Goal: Task Accomplishment & Management: Use online tool/utility

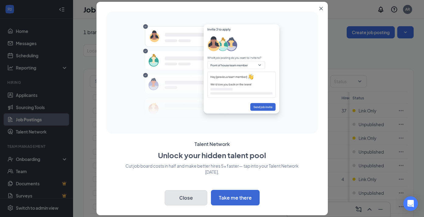
click at [190, 195] on button "Close" at bounding box center [186, 197] width 43 height 15
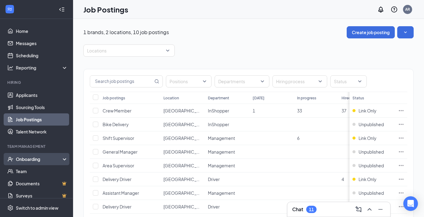
click at [63, 159] on icon at bounding box center [65, 159] width 5 height 0
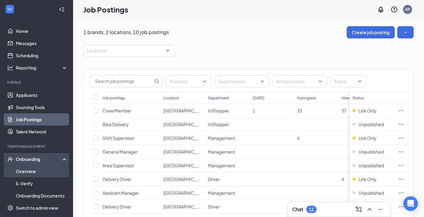
click at [31, 175] on link "Overview" at bounding box center [42, 171] width 52 height 12
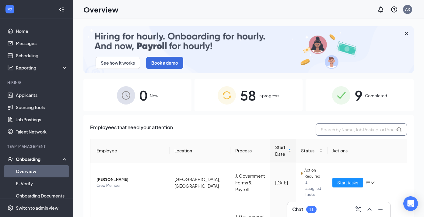
click at [359, 129] on input "text" at bounding box center [361, 129] width 91 height 12
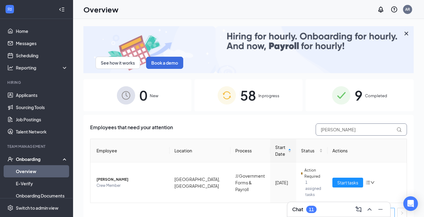
scroll to position [1, 0]
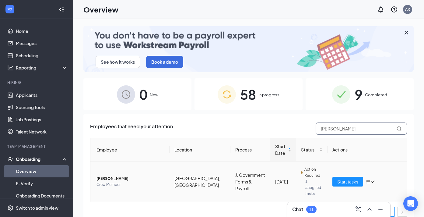
type input "[PERSON_NAME]"
click at [120, 176] on span "[PERSON_NAME]" at bounding box center [130, 178] width 68 height 6
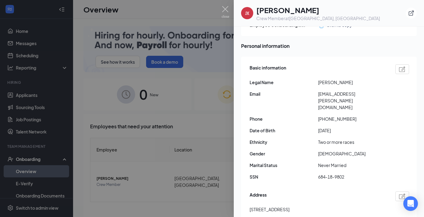
scroll to position [34, 0]
click at [353, 94] on span "[EMAIL_ADDRESS][PERSON_NAME][DOMAIN_NAME]" at bounding box center [352, 100] width 68 height 20
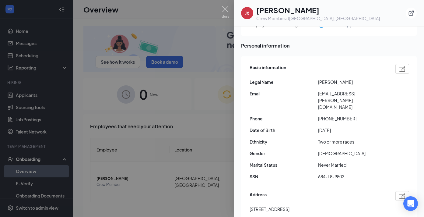
click at [353, 94] on span "[EMAIL_ADDRESS][PERSON_NAME][DOMAIN_NAME]" at bounding box center [352, 100] width 68 height 20
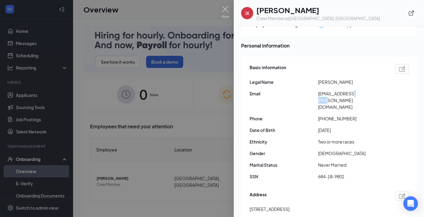
click at [353, 94] on span "[EMAIL_ADDRESS][PERSON_NAME][DOMAIN_NAME]" at bounding box center [352, 100] width 68 height 20
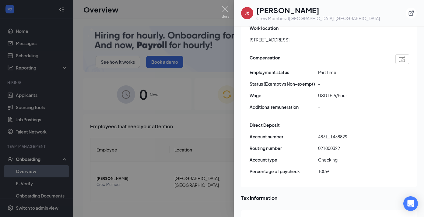
scroll to position [431, 0]
click at [329, 145] on span "021000322" at bounding box center [352, 148] width 68 height 7
copy span "021000322"
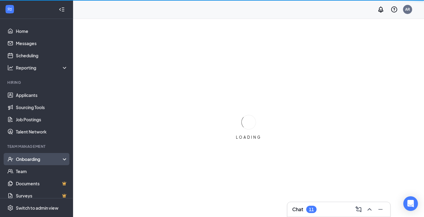
click at [65, 159] on icon at bounding box center [65, 159] width 5 height 0
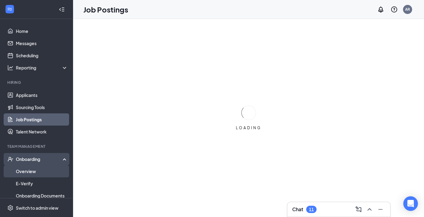
click at [30, 173] on link "Overview" at bounding box center [42, 171] width 52 height 12
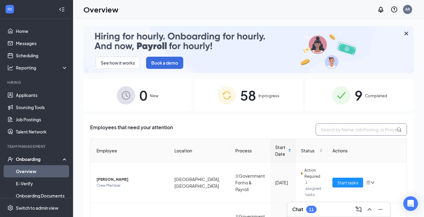
click at [342, 132] on input "text" at bounding box center [361, 129] width 91 height 12
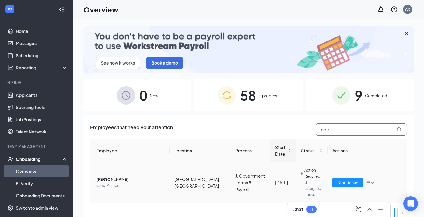
type input "petr"
click at [111, 176] on span "Petr Favazza" at bounding box center [130, 179] width 68 height 6
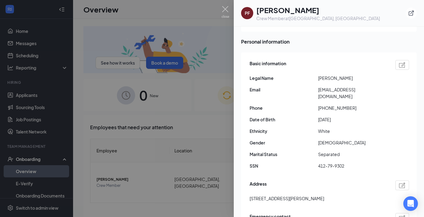
scroll to position [40, 0]
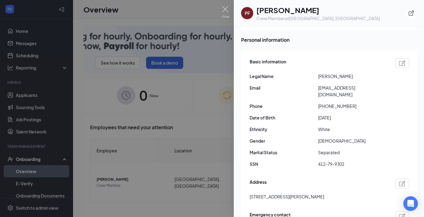
click at [329, 87] on span "petrfvz@gmail.com" at bounding box center [352, 90] width 68 height 13
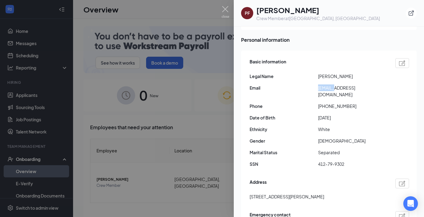
click at [329, 87] on span "petrfvz@gmail.com" at bounding box center [352, 90] width 68 height 13
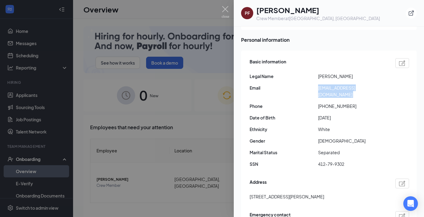
click at [360, 76] on span "Petr Favazza" at bounding box center [352, 76] width 68 height 7
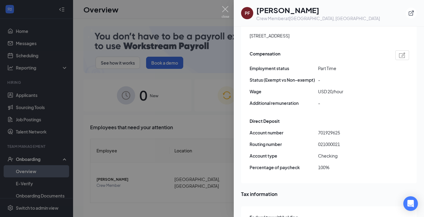
scroll to position [416, 0]
click at [326, 140] on span "021000021" at bounding box center [352, 143] width 68 height 7
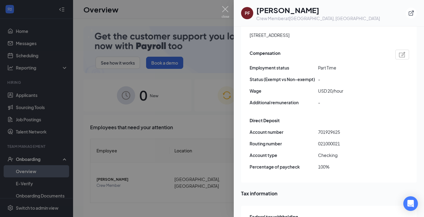
click at [326, 140] on span "021000021" at bounding box center [352, 143] width 68 height 7
copy span "021000021"
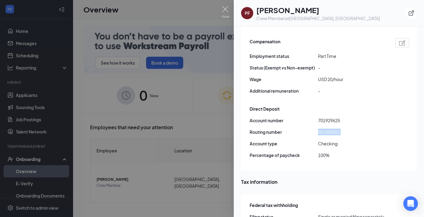
scroll to position [425, 0]
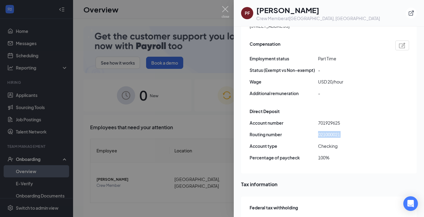
click at [317, 108] on div "Direct Deposit" at bounding box center [329, 111] width 159 height 7
